Goal: Task Accomplishment & Management: Manage account settings

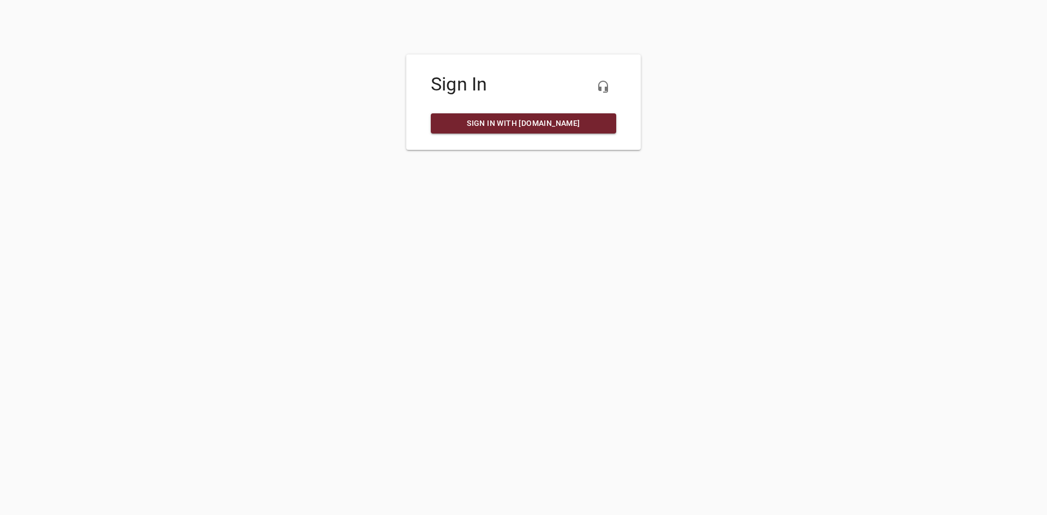
click at [579, 127] on span "Sign in with my.ruud.com" at bounding box center [524, 124] width 168 height 14
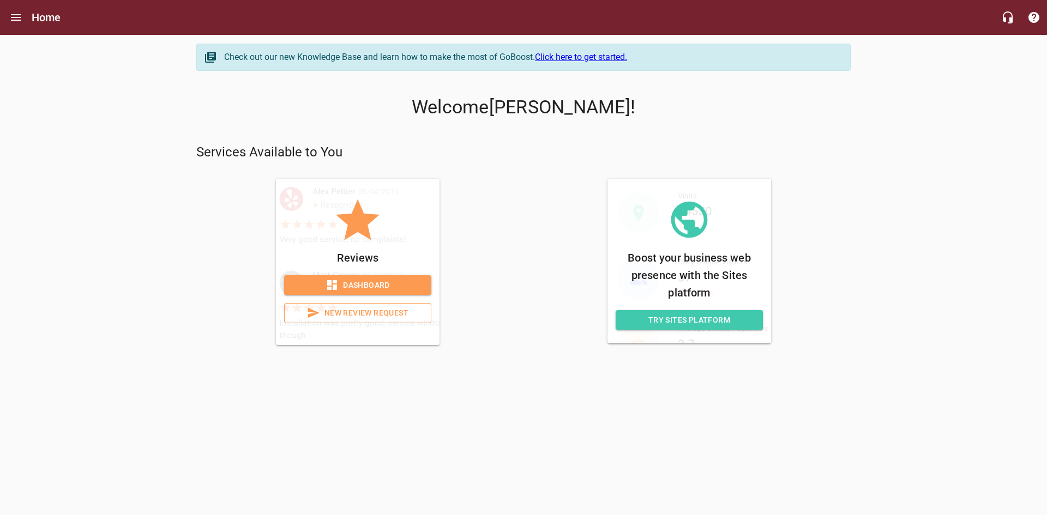
click at [420, 288] on span "Dashboard" at bounding box center [358, 286] width 130 height 14
